Goal: Transaction & Acquisition: Download file/media

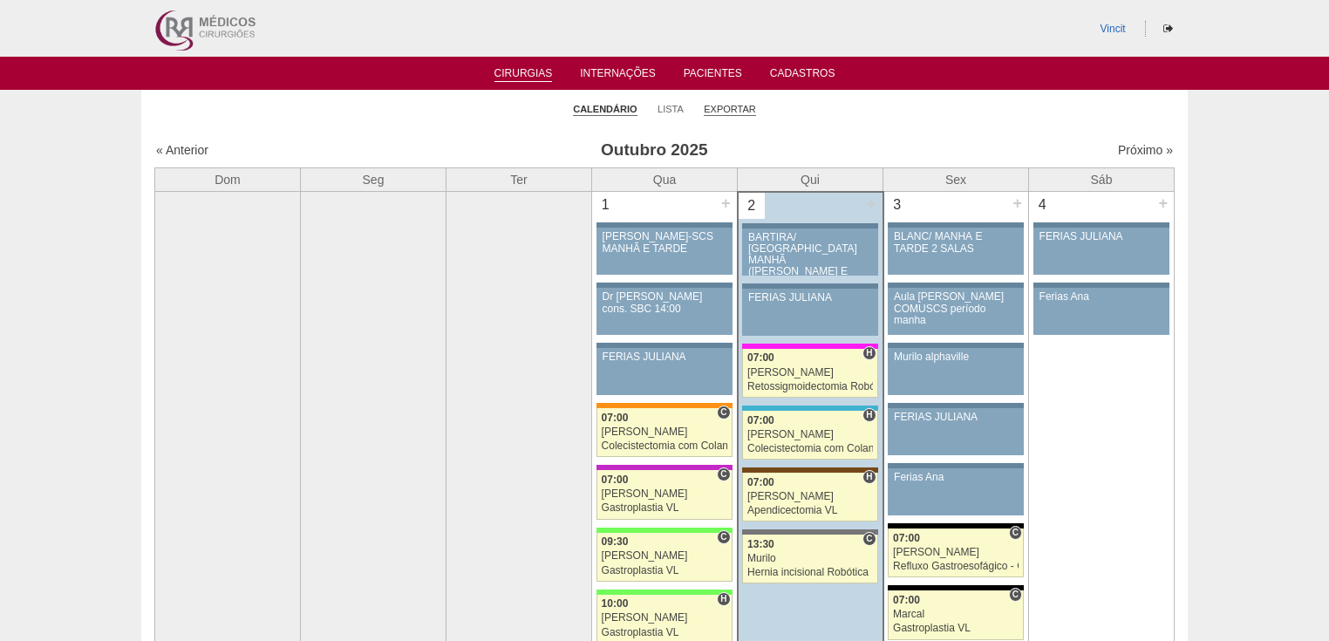
click at [740, 106] on link "Exportar" at bounding box center [730, 109] width 52 height 13
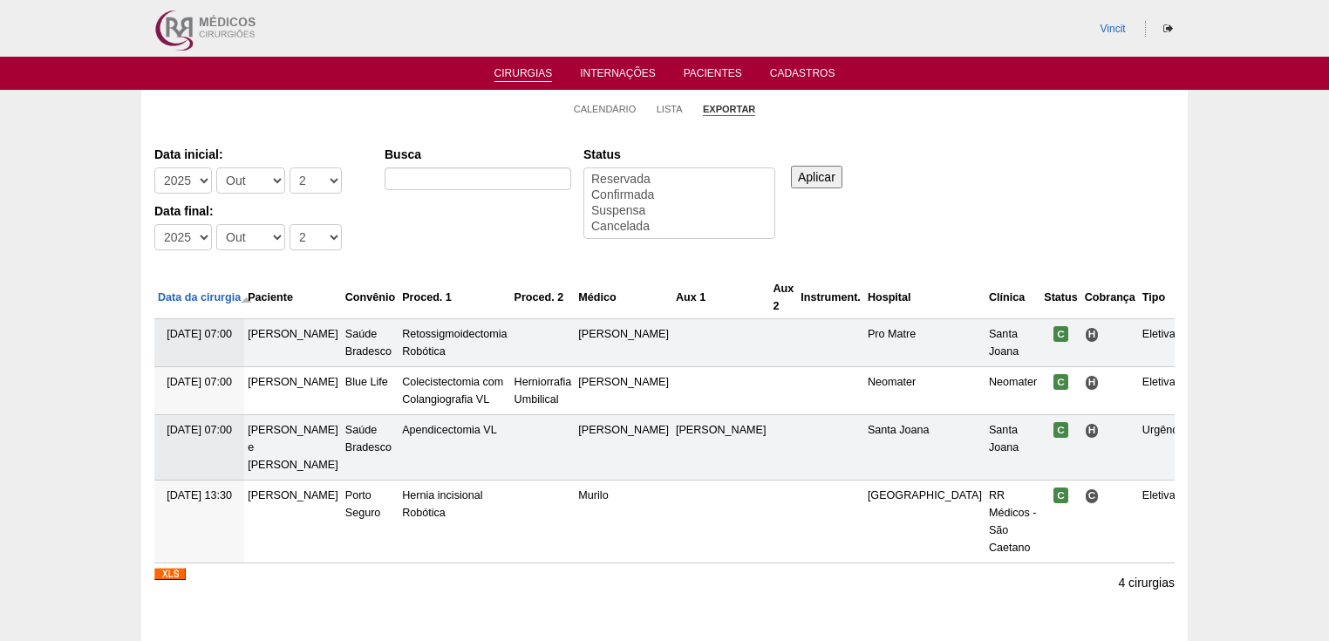
select select
click at [296, 172] on select "-Dia 1 2 3 4 5 6 7 8 9 10 11 12 13 14 15 16 17 18 19 20 21 22 23 24 25 26 27 28…" at bounding box center [316, 180] width 52 height 26
select select "1"
click at [290, 167] on select "-Dia 1 2 3 4 5 6 7 8 9 10 11 12 13 14 15 16 17 18 19 20 21 22 23 24 25 26 27 28…" at bounding box center [316, 180] width 52 height 26
click at [263, 190] on select "-Mês Jan Fev Mar Abr Mai Jun Jul Ago Set Out Nov Dez" at bounding box center [250, 180] width 69 height 26
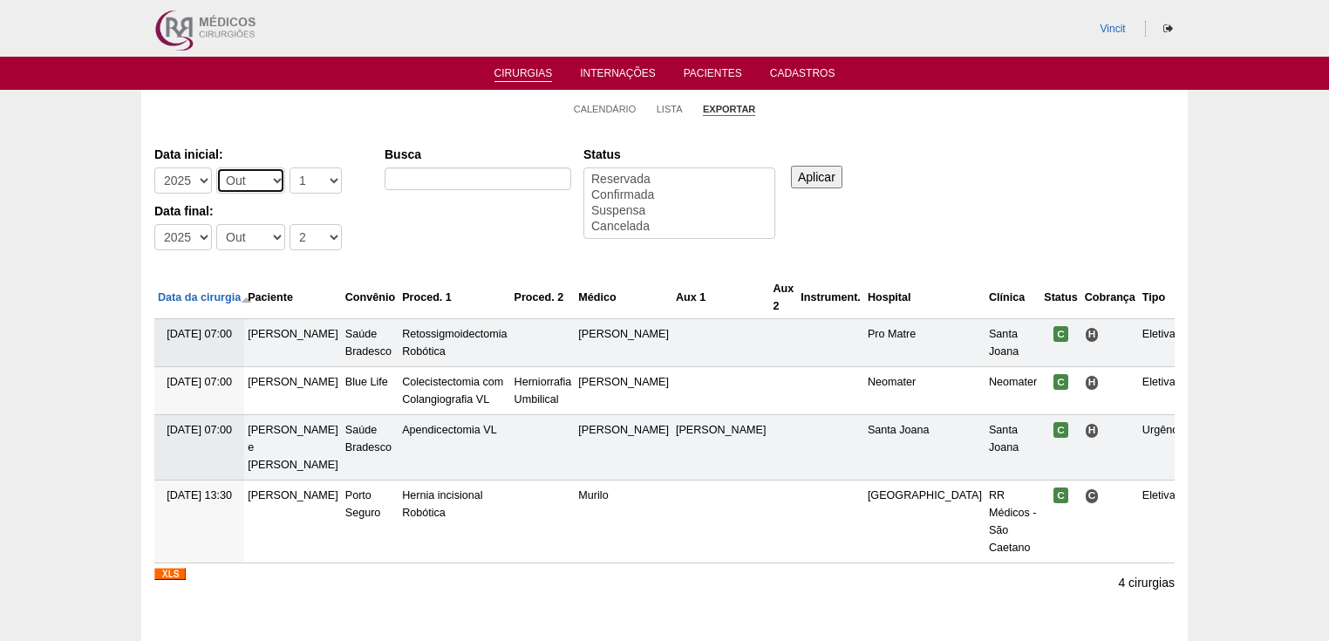
select select "9"
click at [216, 167] on select "-Mês Jan Fev Mar Abr Mai Jun Jul Ago Set Out Nov Dez" at bounding box center [250, 180] width 69 height 26
click at [303, 237] on select "-Dia 1 2 3 4 5 6 7 8 9 10 11 12 13 14 15 16 17 18 19 20 21 22 23 24 25 26 27 28…" at bounding box center [316, 237] width 52 height 26
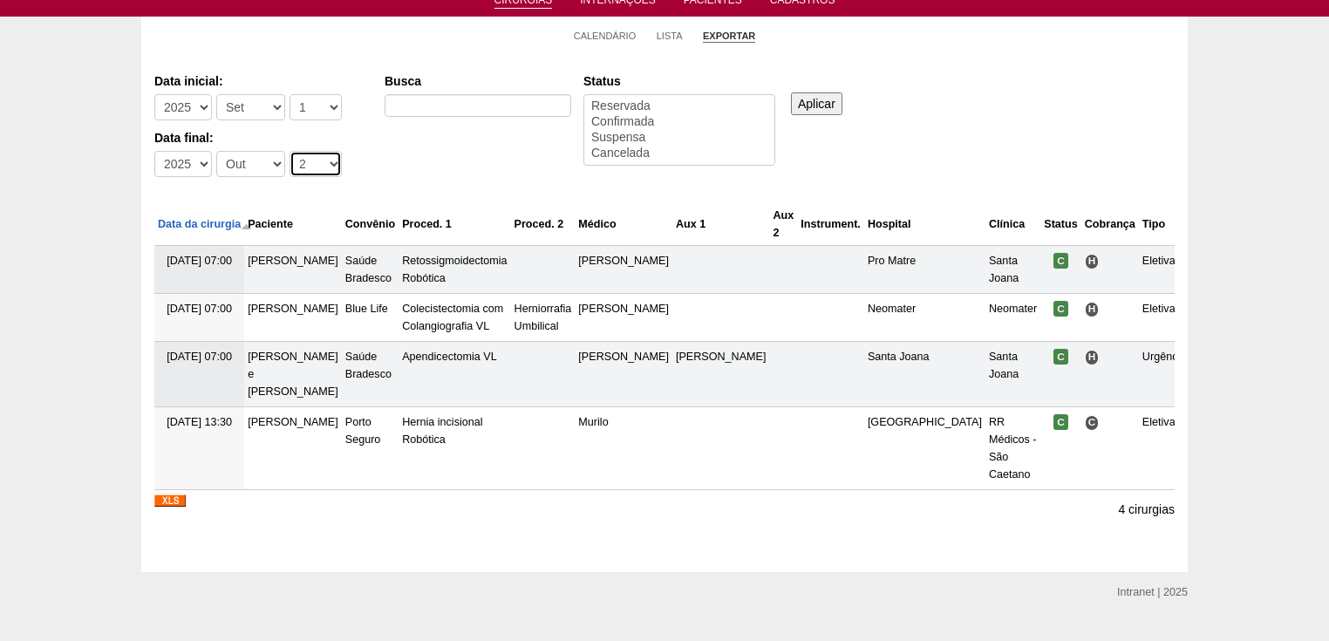
drag, startPoint x: 294, startPoint y: 166, endPoint x: 297, endPoint y: 174, distance: 9.1
click at [294, 166] on select "-Dia 1 2 3 4 5 6 7 8 9 10 11 12 13 14 15 16 17 18 19 20 21 22 23 24 25 26 27 28…" at bounding box center [316, 164] width 52 height 26
click at [229, 171] on select "-Mês Jan Fev Mar Abr Mai Jun Jul Ago Set Out Nov Dez" at bounding box center [250, 164] width 69 height 26
select select "9"
click at [216, 151] on select "-Mês Jan Fev Mar Abr Mai Jun Jul Ago Set Out Nov Dez" at bounding box center [250, 164] width 69 height 26
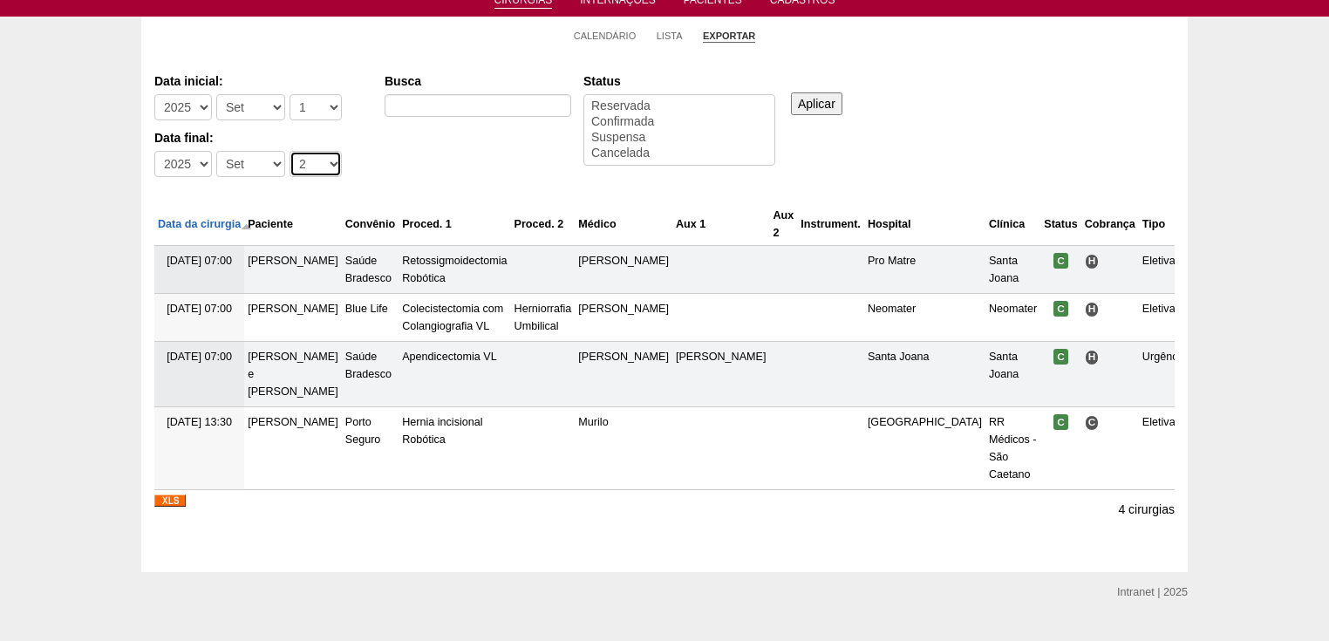
click at [309, 162] on select "-Dia 1 2 3 4 5 6 7 8 9 10 11 12 13 14 15 16 17 18 19 20 21 22 23 24 25 26 27 28…" at bounding box center [316, 164] width 52 height 26
select select "30"
click at [290, 151] on select "-Dia 1 2 3 4 5 6 7 8 9 10 11 12 13 14 15 16 17 18 19 20 21 22 23 24 25 26 27 28…" at bounding box center [316, 164] width 52 height 26
select select "conf"
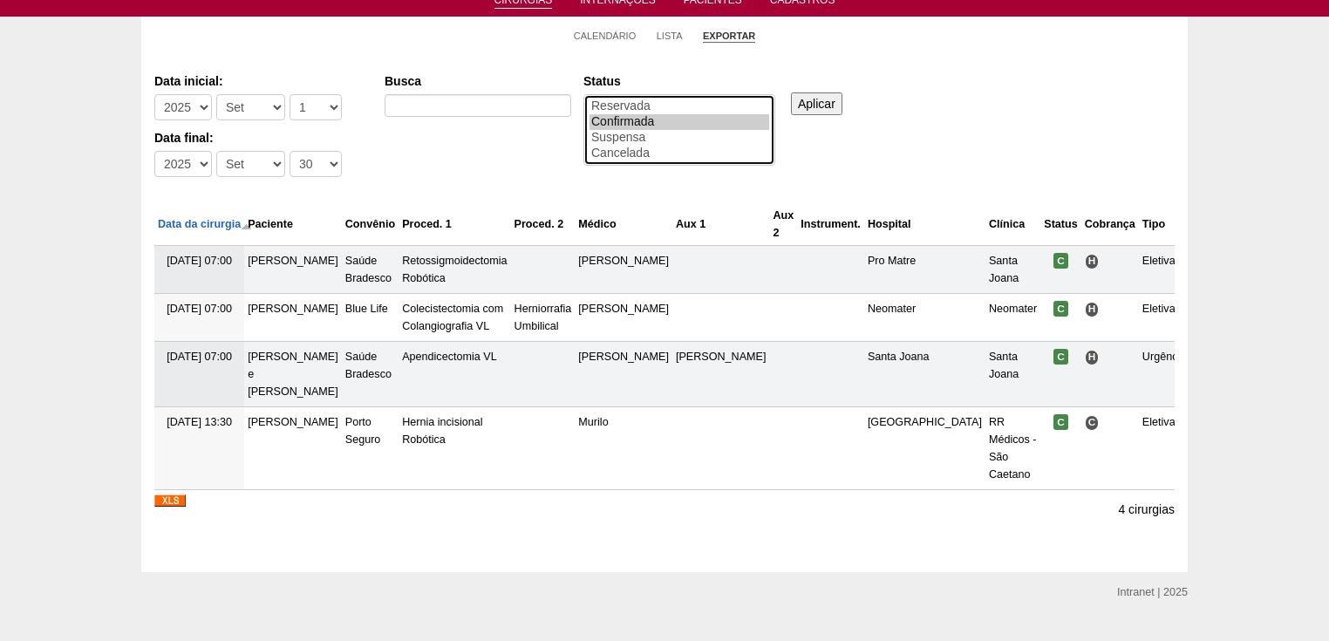
click at [630, 120] on option "Confirmada" at bounding box center [680, 122] width 180 height 16
click at [823, 103] on input "Aplicar" at bounding box center [816, 103] width 51 height 23
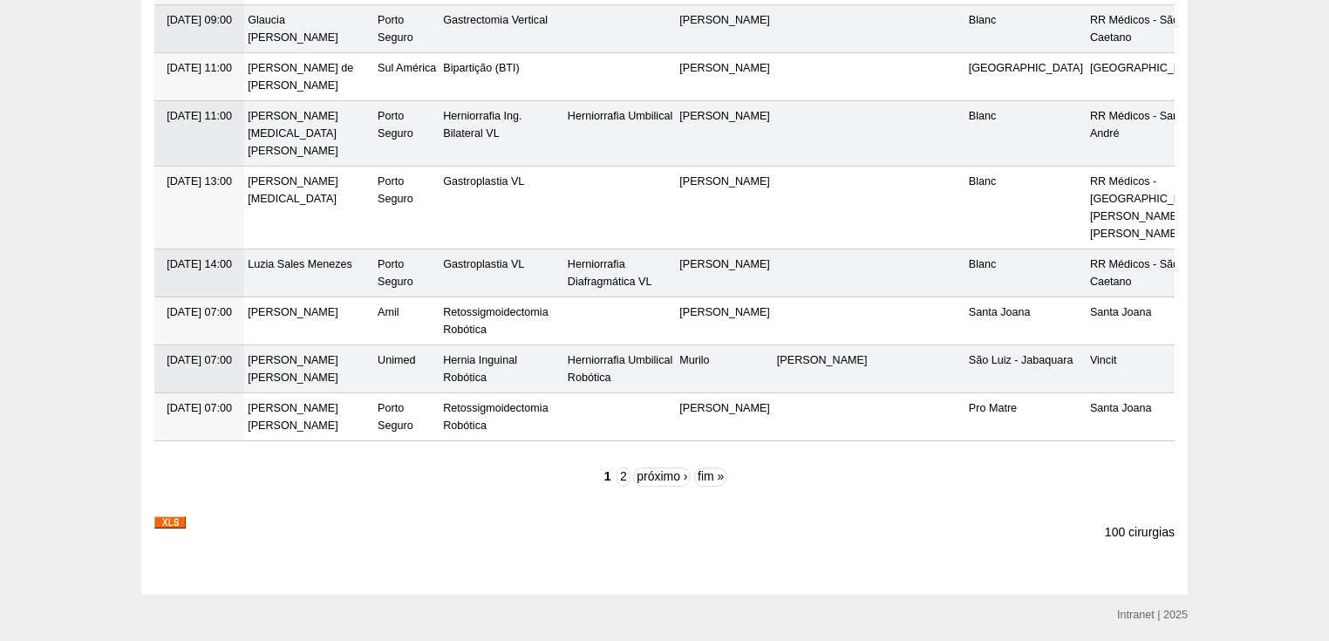
scroll to position [6025, 0]
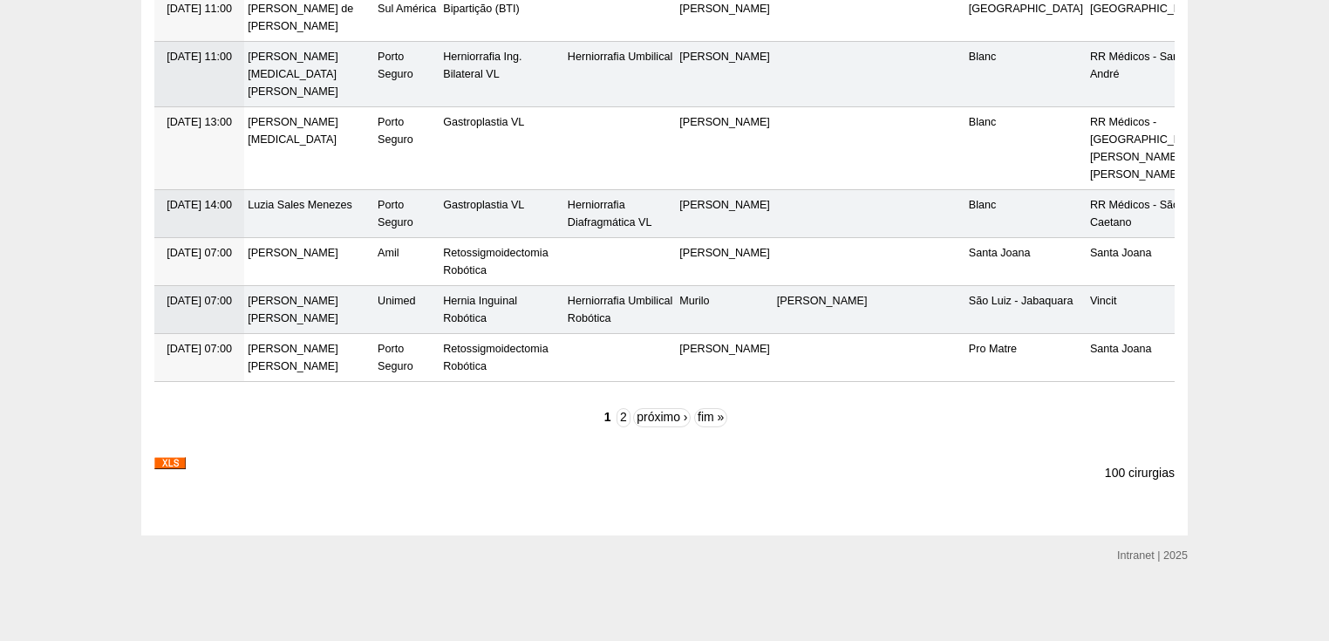
click at [173, 460] on img at bounding box center [169, 463] width 31 height 12
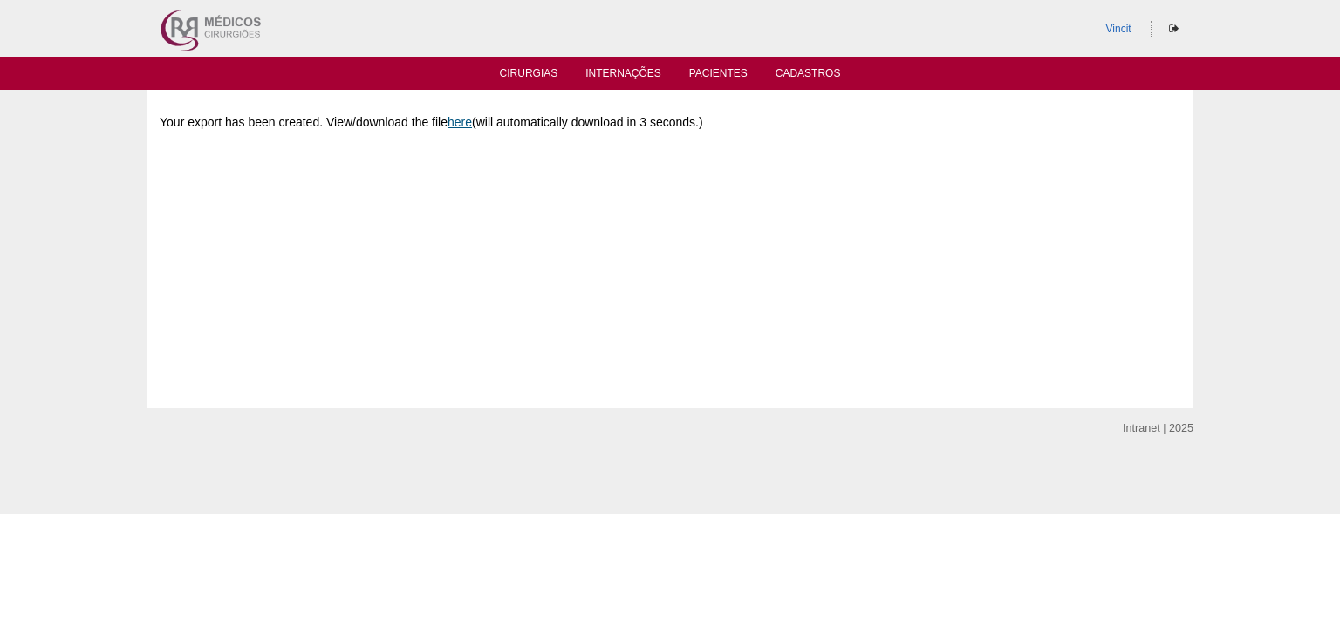
click at [467, 117] on link "here" at bounding box center [459, 122] width 24 height 14
click at [518, 73] on link "Cirurgias" at bounding box center [529, 74] width 58 height 15
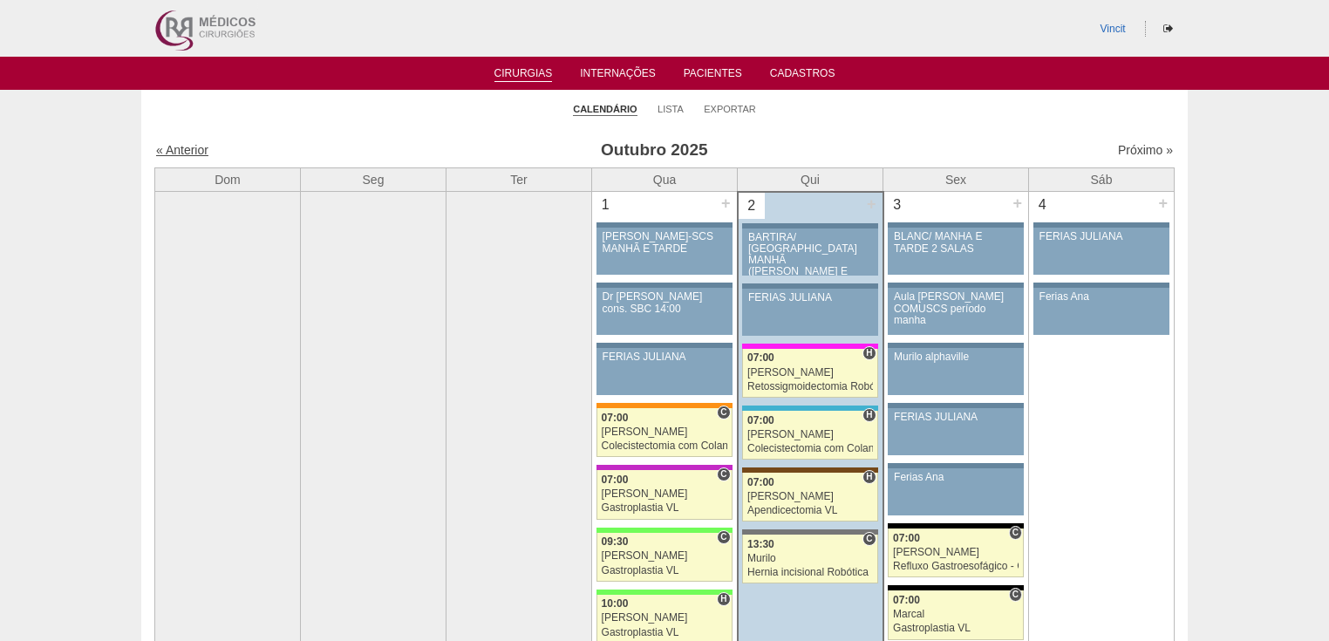
click at [176, 147] on link "« Anterior" at bounding box center [182, 150] width 52 height 14
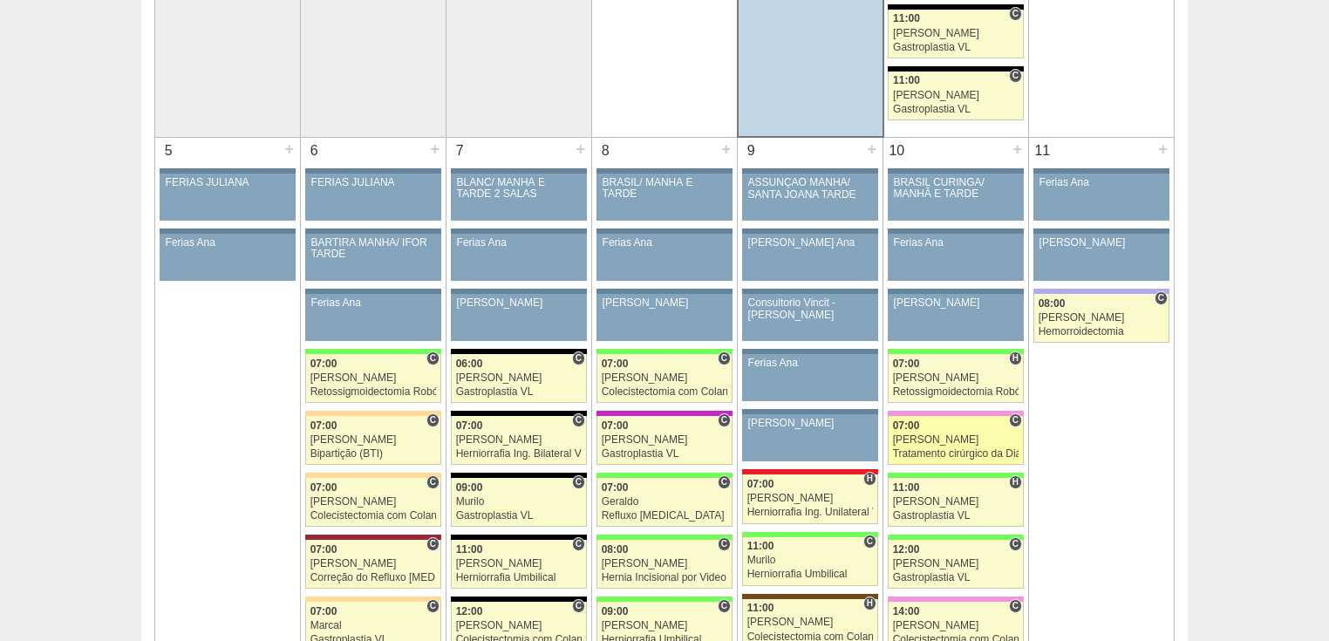
scroll to position [1186, 0]
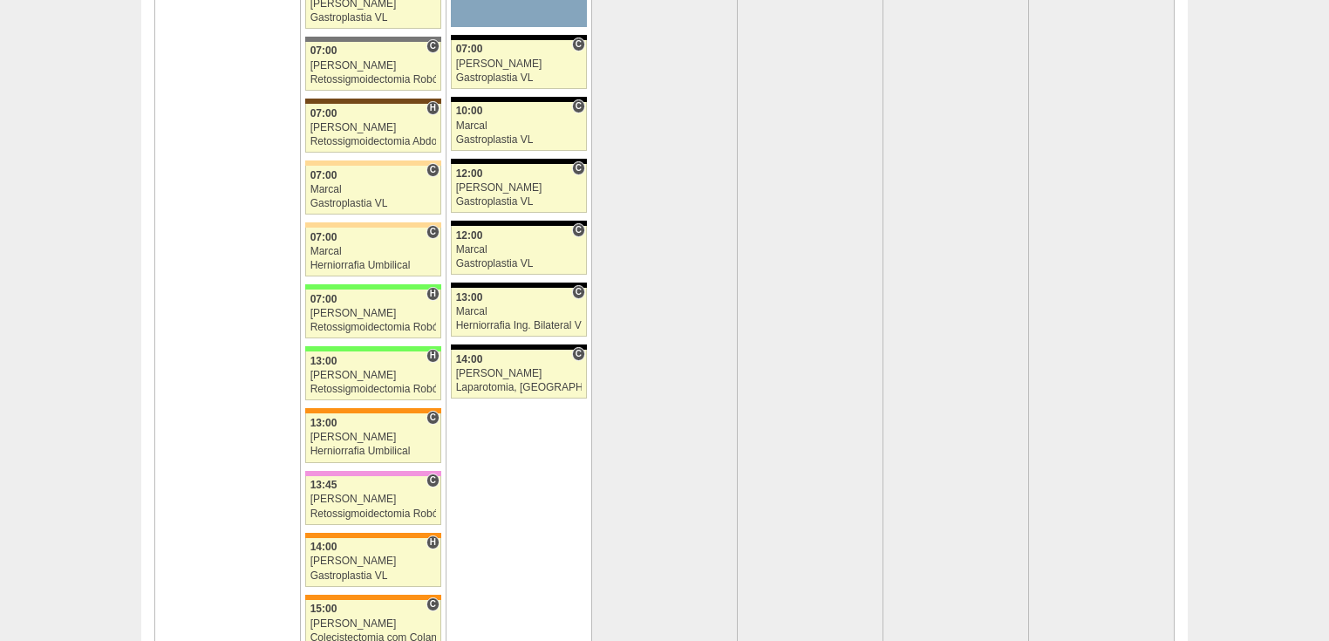
scroll to position [3768, 0]
